Goal: Check status: Check status

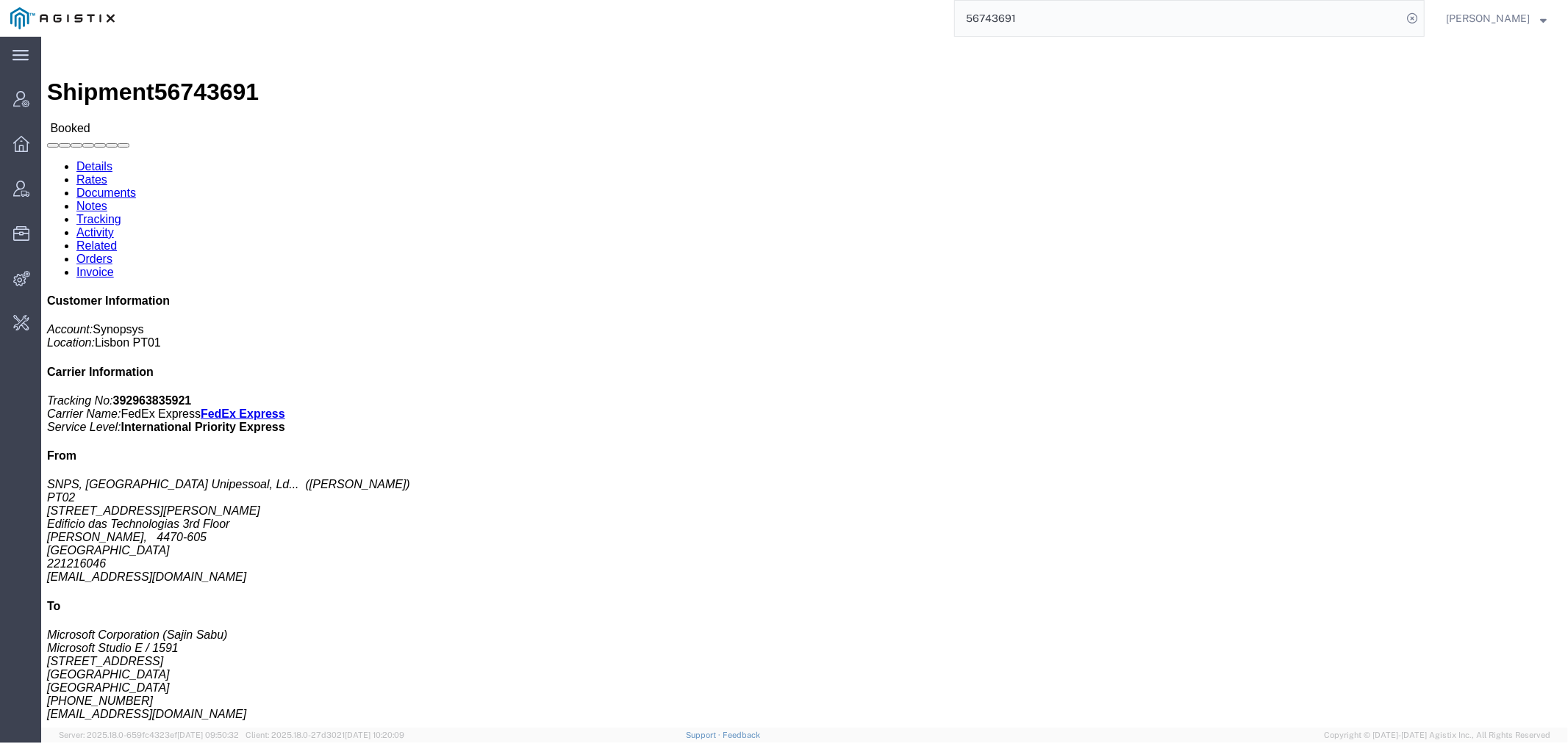
click at [840, 24] on div "56743691" at bounding box center [774, 18] width 1299 height 37
paste input "720"
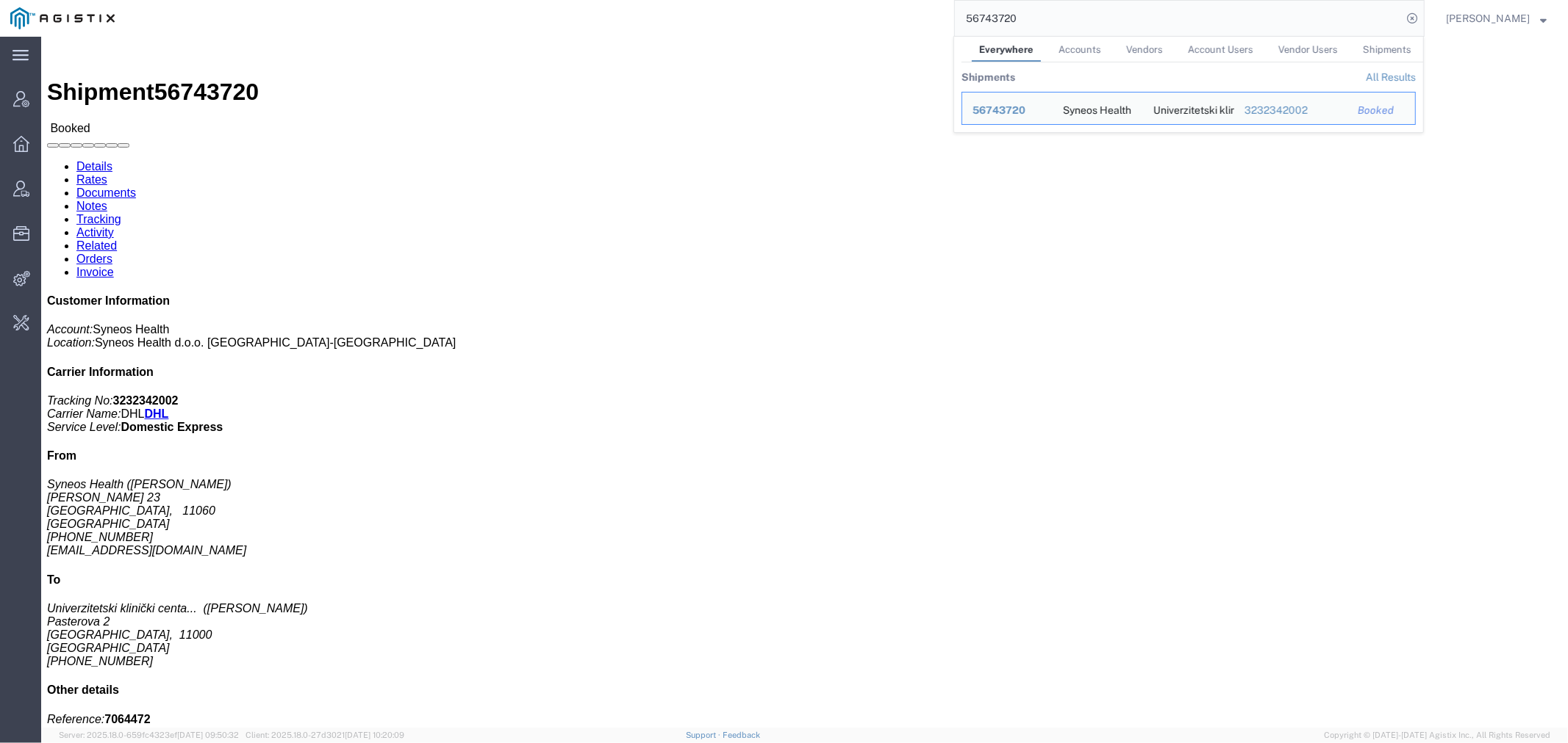
drag, startPoint x: 911, startPoint y: 17, endPoint x: 835, endPoint y: 22, distance: 76.2
click at [867, 22] on div "56743720 Everywhere Accounts Vendors Account Users Vendor Users Shipments Shipm…" at bounding box center [774, 18] width 1299 height 37
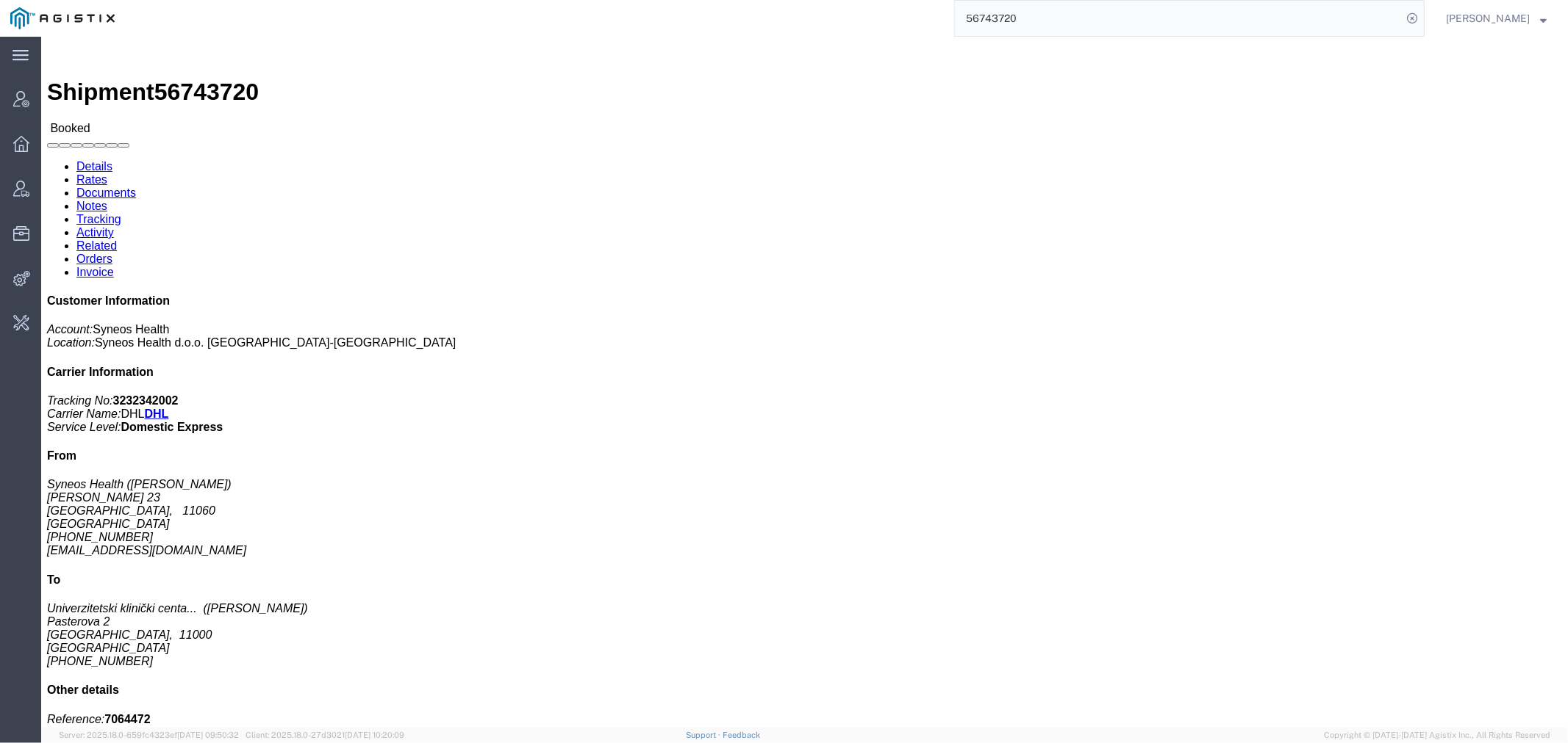
paste input "464"
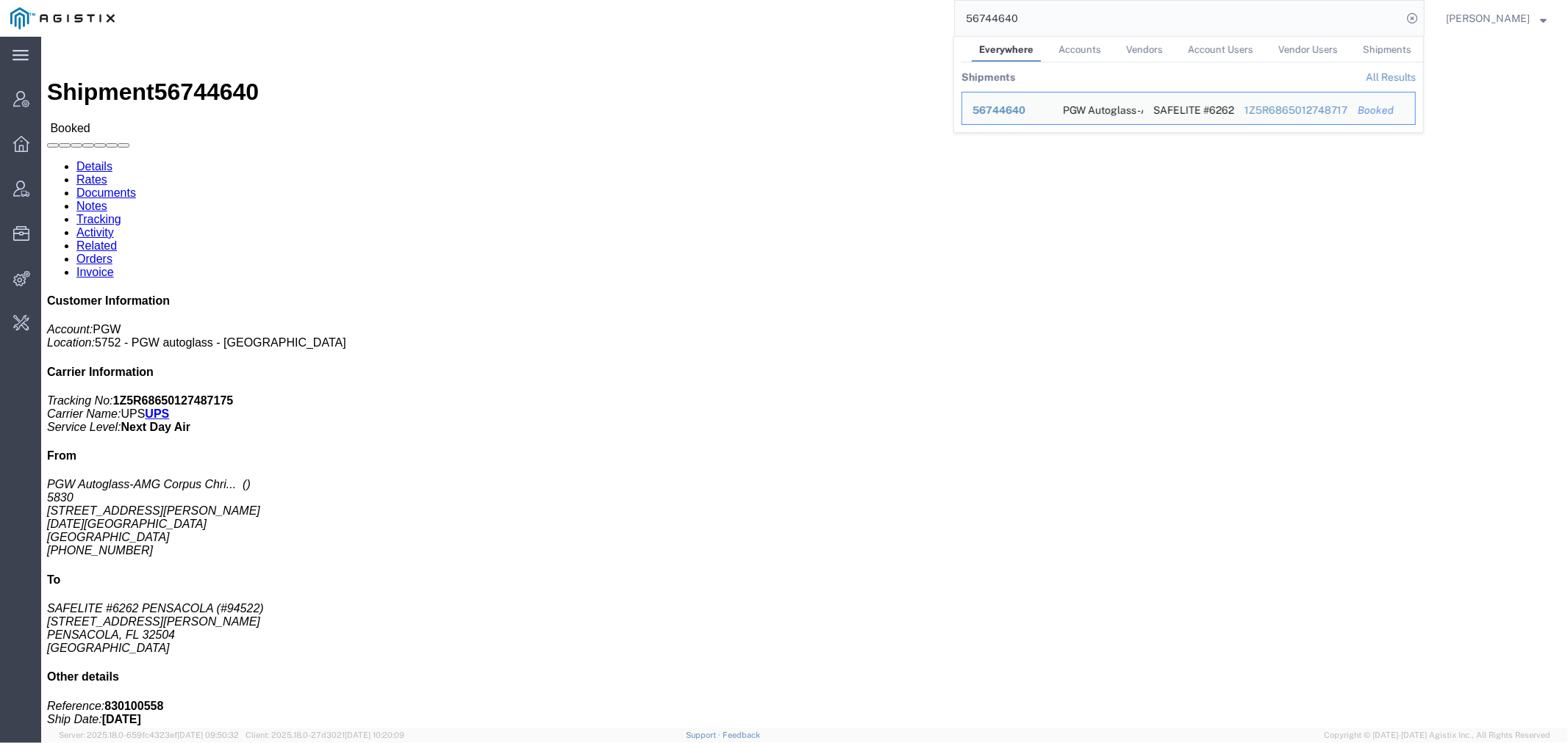
drag, startPoint x: 1067, startPoint y: 17, endPoint x: 810, endPoint y: 36, distance: 257.7
click at [845, 28] on div "56744640 Everywhere Accounts Vendors Account Users Vendor Users Shipments Shipm…" at bounding box center [774, 18] width 1299 height 37
paste input "3526"
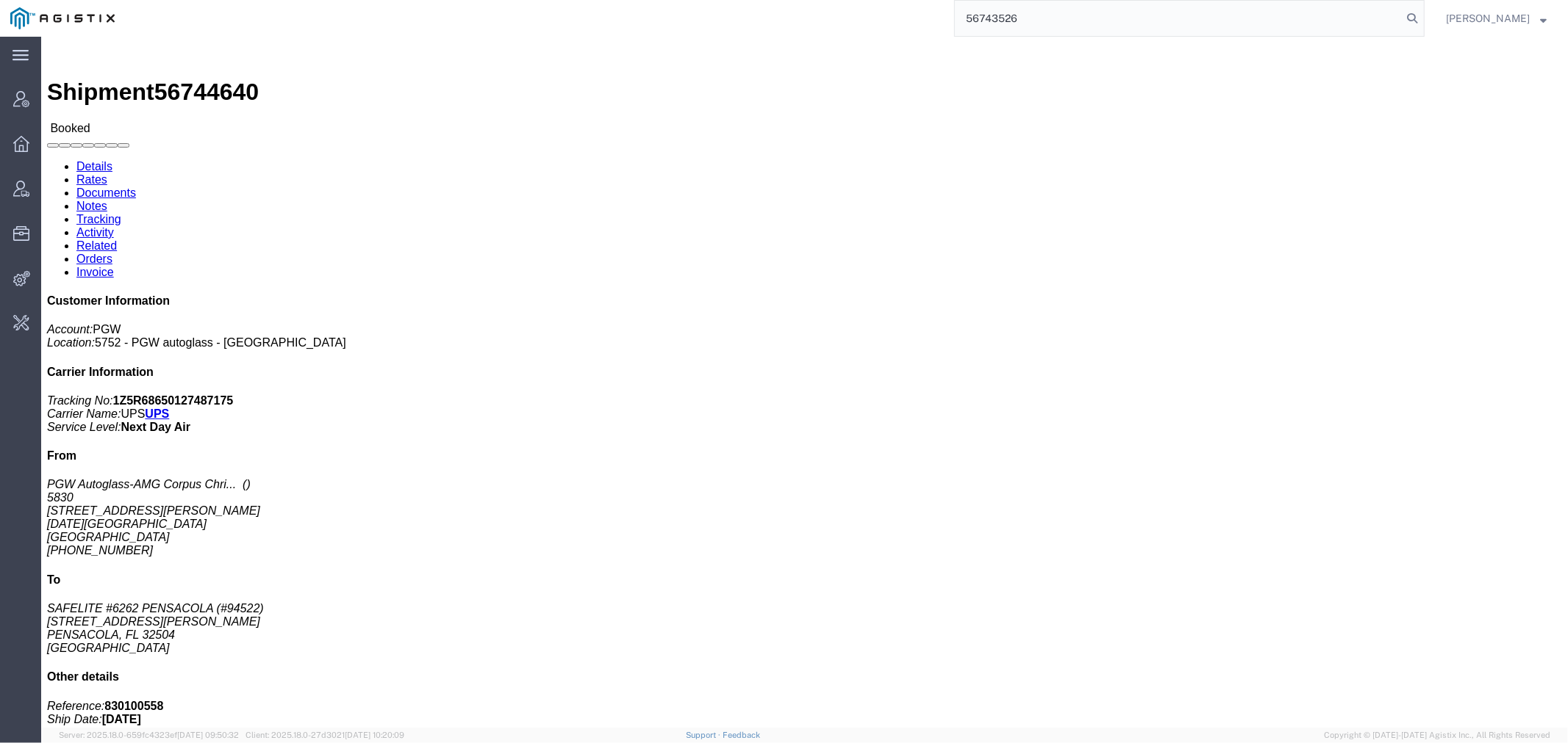
type input "56743526"
